Goal: Task Accomplishment & Management: Manage account settings

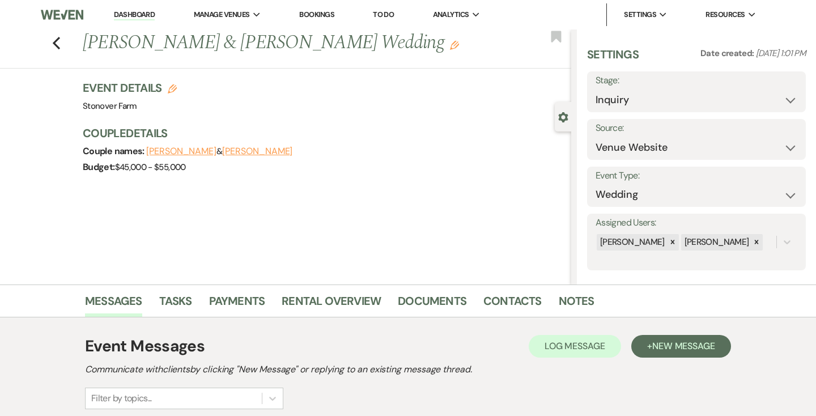
select select "5"
click at [133, 14] on link "Dashboard" at bounding box center [134, 15] width 41 height 11
